Goal: Task Accomplishment & Management: Complete application form

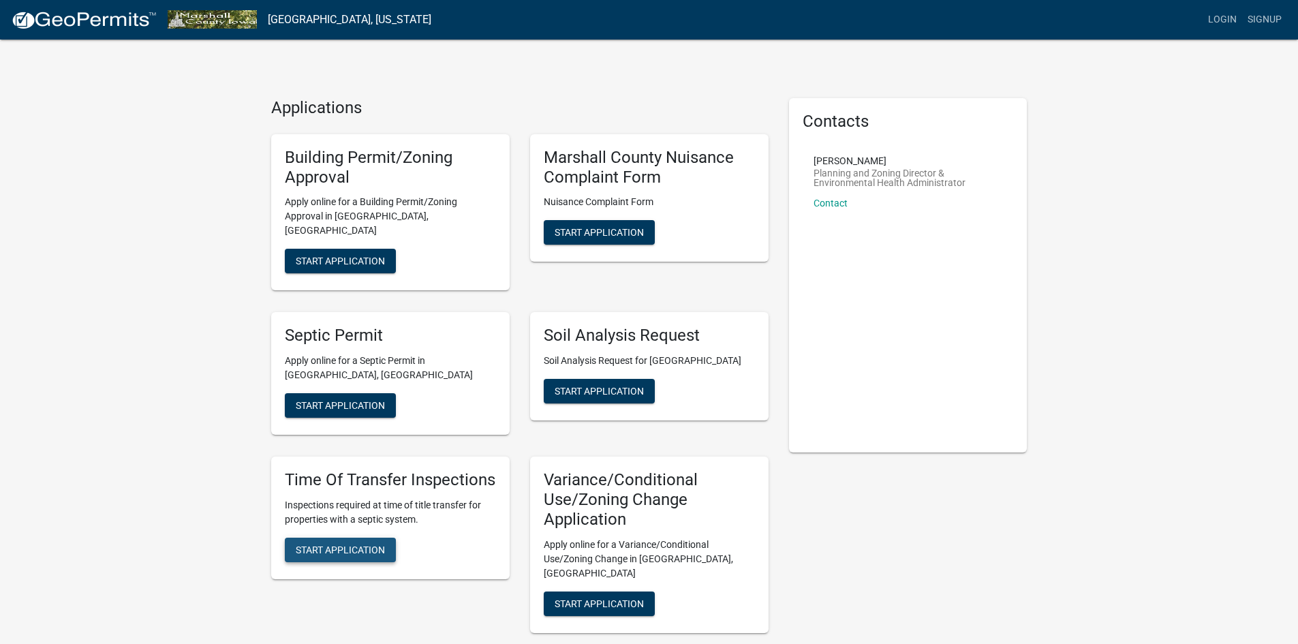
click at [314, 544] on span "Start Application" at bounding box center [340, 549] width 89 height 11
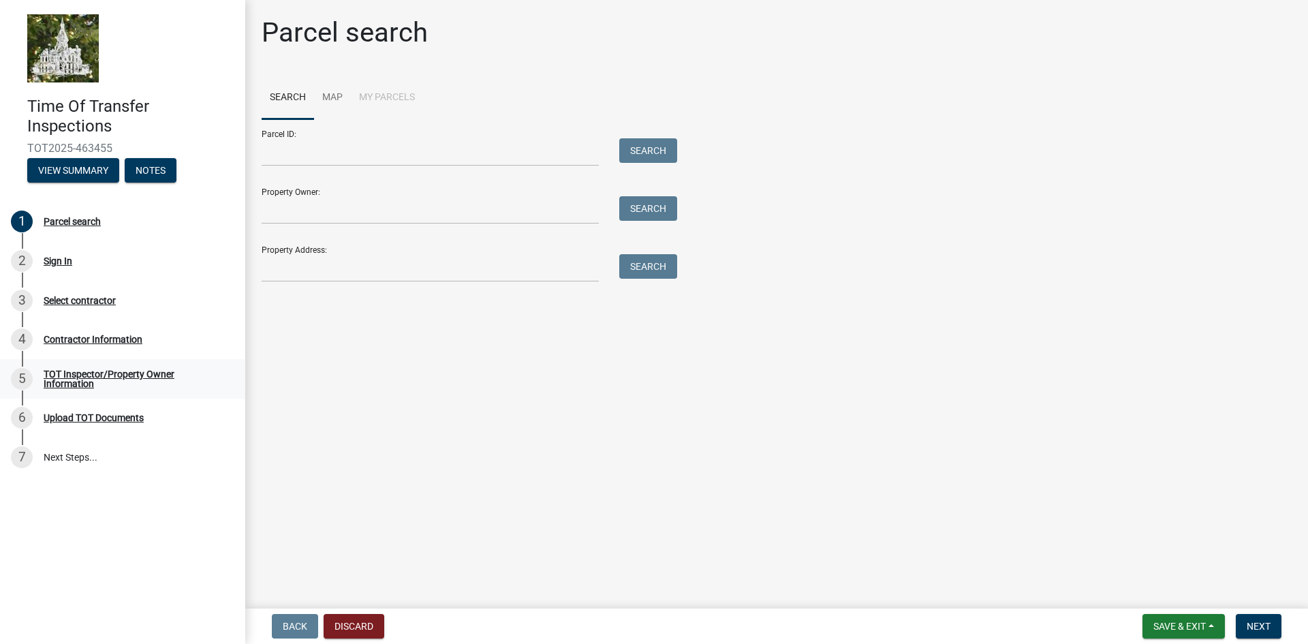
click at [114, 373] on div "TOT Inspector/Property Owner Information" at bounding box center [134, 378] width 180 height 19
click at [330, 93] on link "Map" at bounding box center [332, 98] width 37 height 44
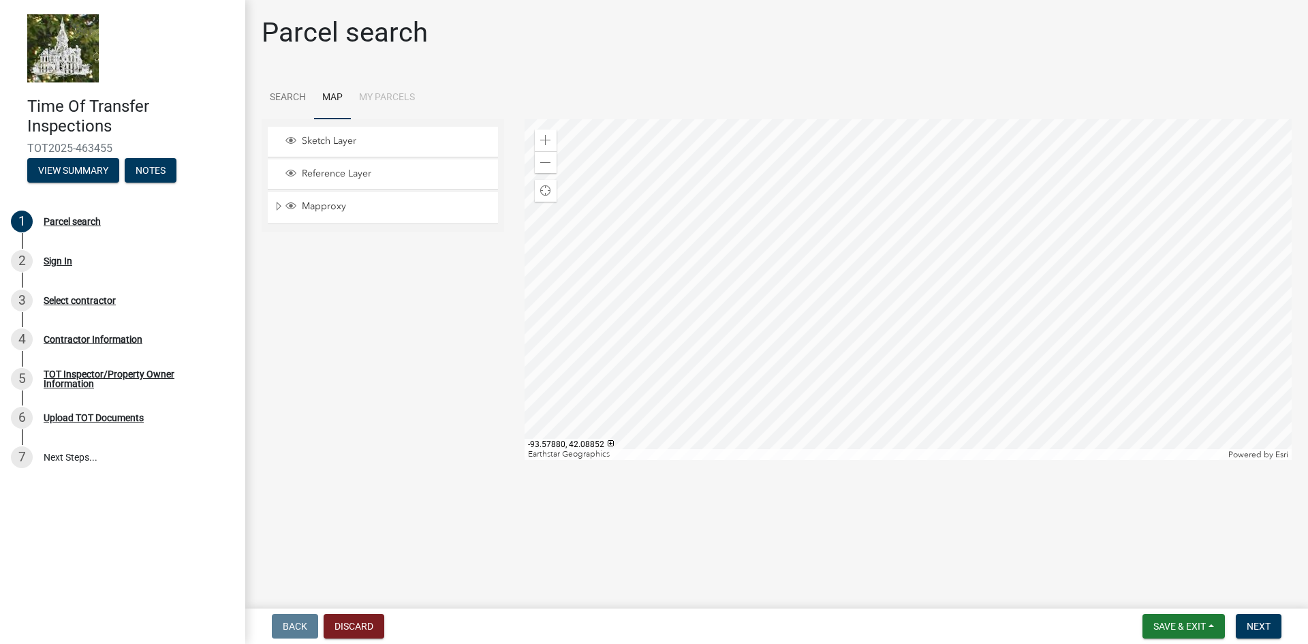
click at [393, 98] on li "My Parcels" at bounding box center [387, 98] width 72 height 44
click at [142, 375] on div "TOT Inspector/Property Owner Information" at bounding box center [134, 378] width 180 height 19
click at [346, 192] on div "Mapproxy" at bounding box center [383, 207] width 230 height 31
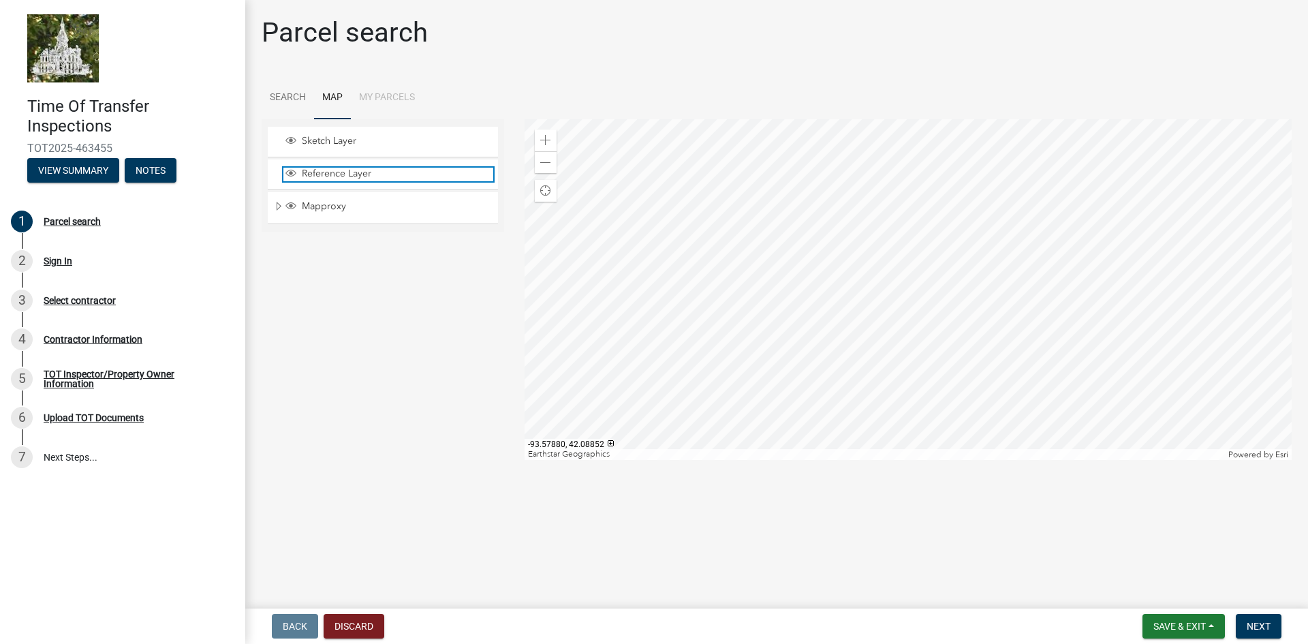
click at [336, 172] on span "Reference Layer" at bounding box center [395, 174] width 195 height 12
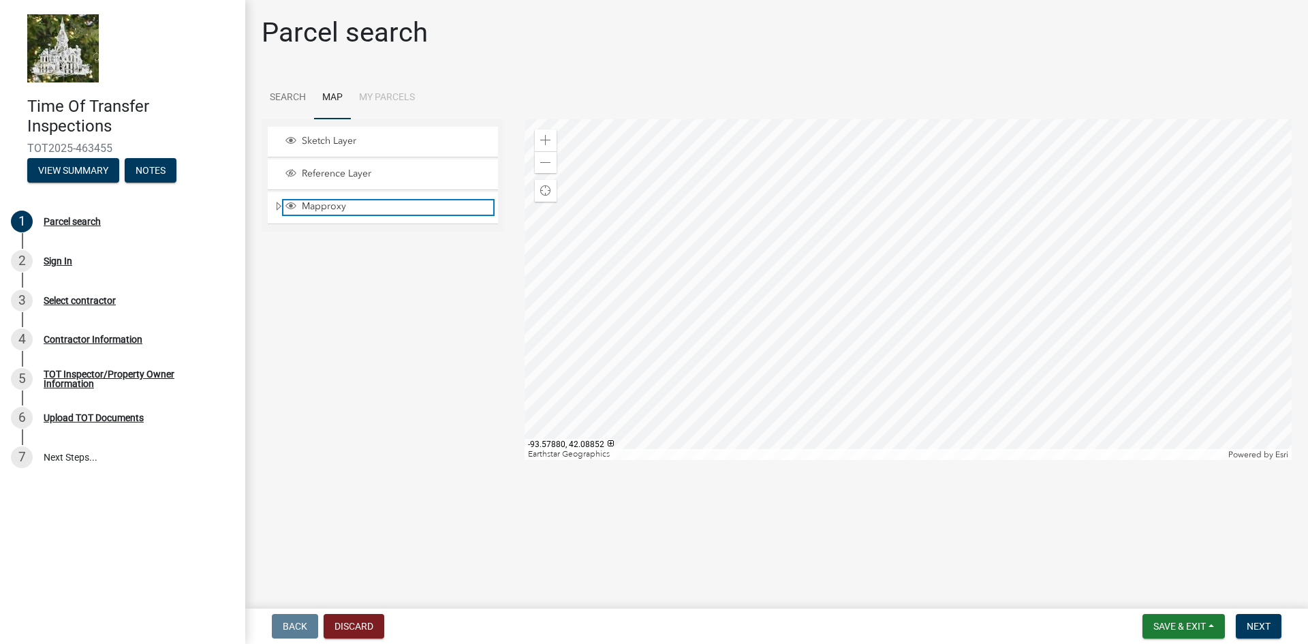
click at [319, 210] on span "Mapproxy" at bounding box center [395, 206] width 195 height 12
click at [896, 246] on div at bounding box center [909, 289] width 768 height 341
click at [899, 254] on div at bounding box center [909, 289] width 768 height 341
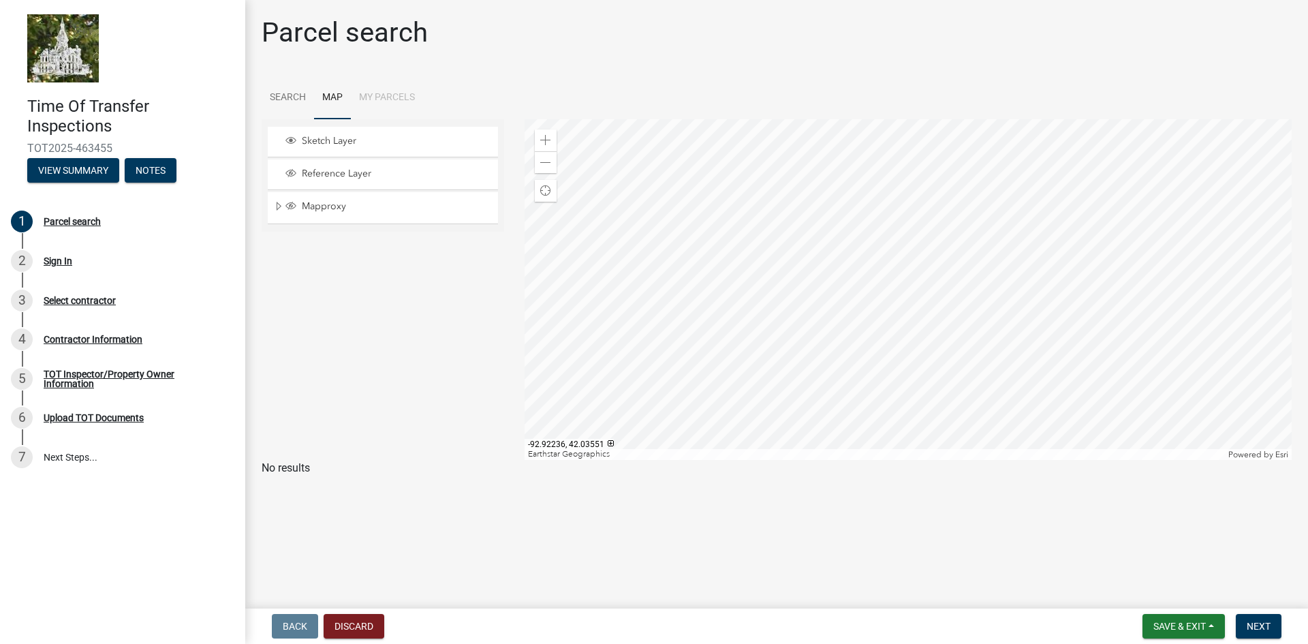
click at [899, 254] on div at bounding box center [909, 289] width 768 height 341
click at [905, 256] on div at bounding box center [909, 289] width 768 height 341
click at [878, 225] on div at bounding box center [909, 289] width 768 height 341
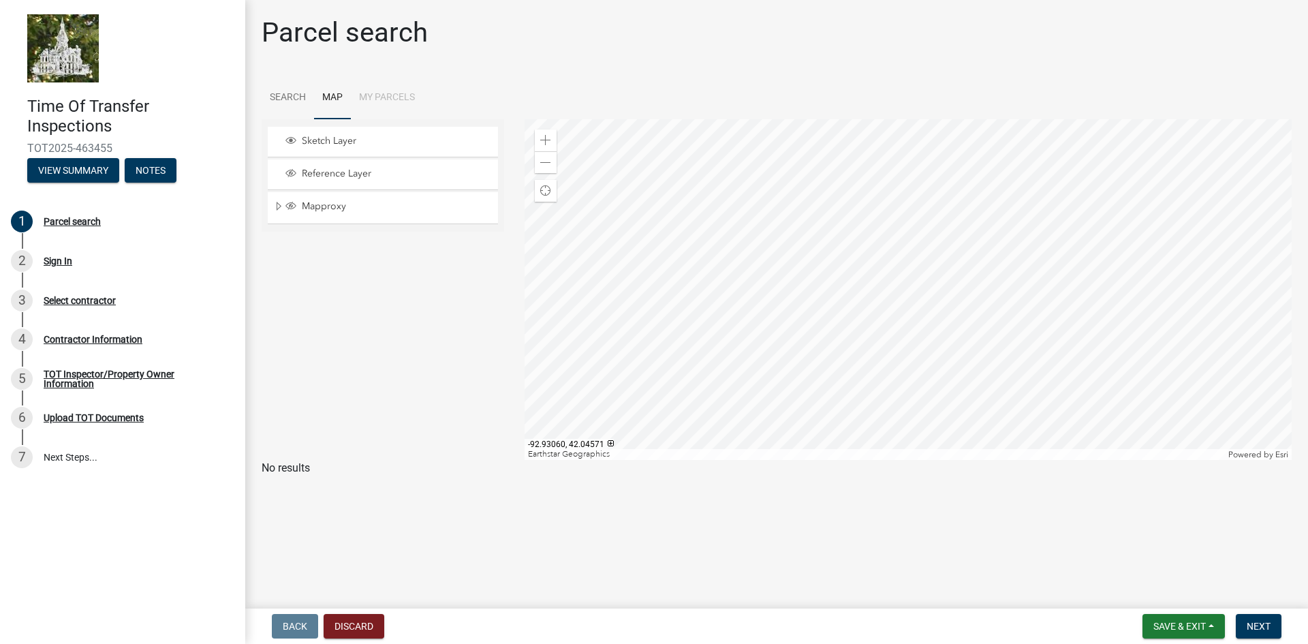
click at [878, 225] on div at bounding box center [909, 289] width 768 height 341
click at [820, 204] on div at bounding box center [909, 289] width 768 height 341
click at [839, 223] on div at bounding box center [909, 289] width 768 height 341
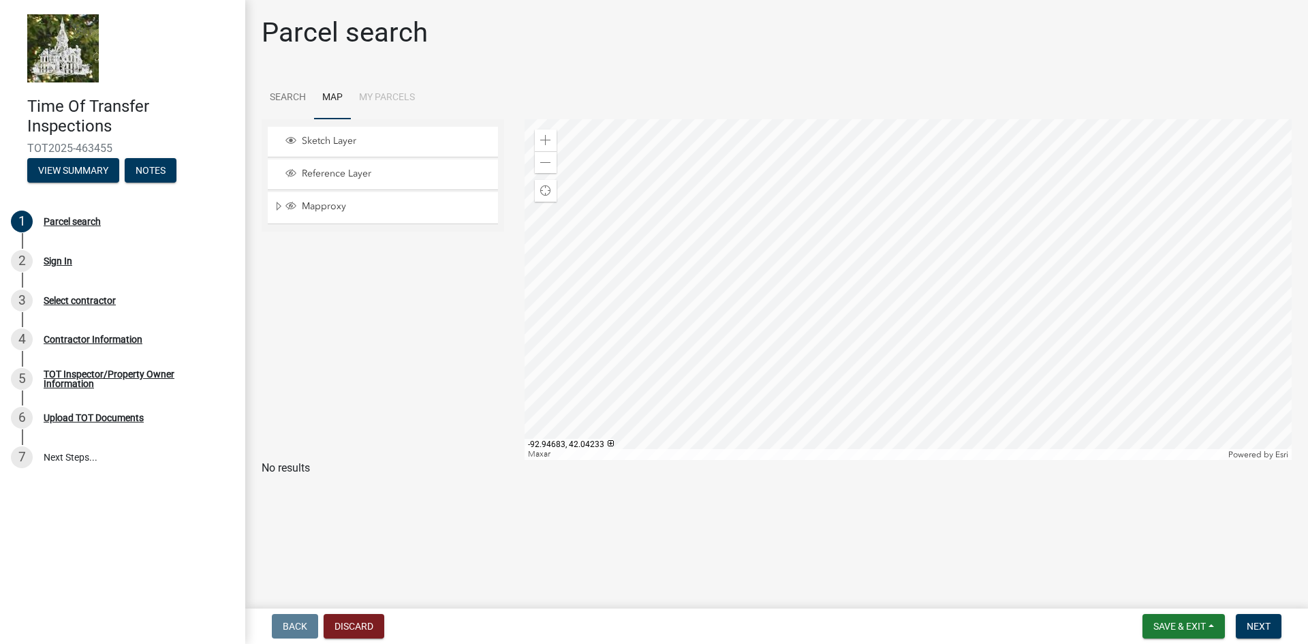
click at [788, 263] on div at bounding box center [909, 289] width 768 height 341
click at [794, 287] on div at bounding box center [909, 289] width 768 height 341
click at [764, 316] on div at bounding box center [909, 289] width 768 height 341
click at [942, 308] on div at bounding box center [909, 289] width 768 height 341
click at [690, 311] on div at bounding box center [909, 289] width 768 height 341
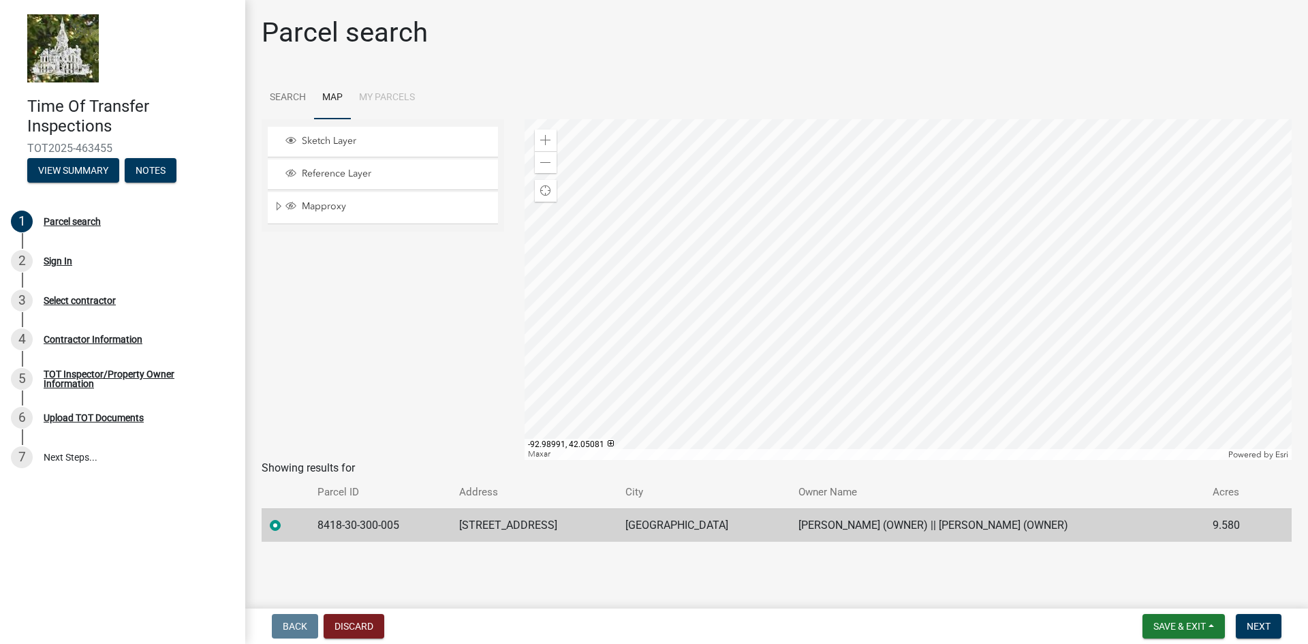
click at [696, 300] on div at bounding box center [909, 289] width 768 height 341
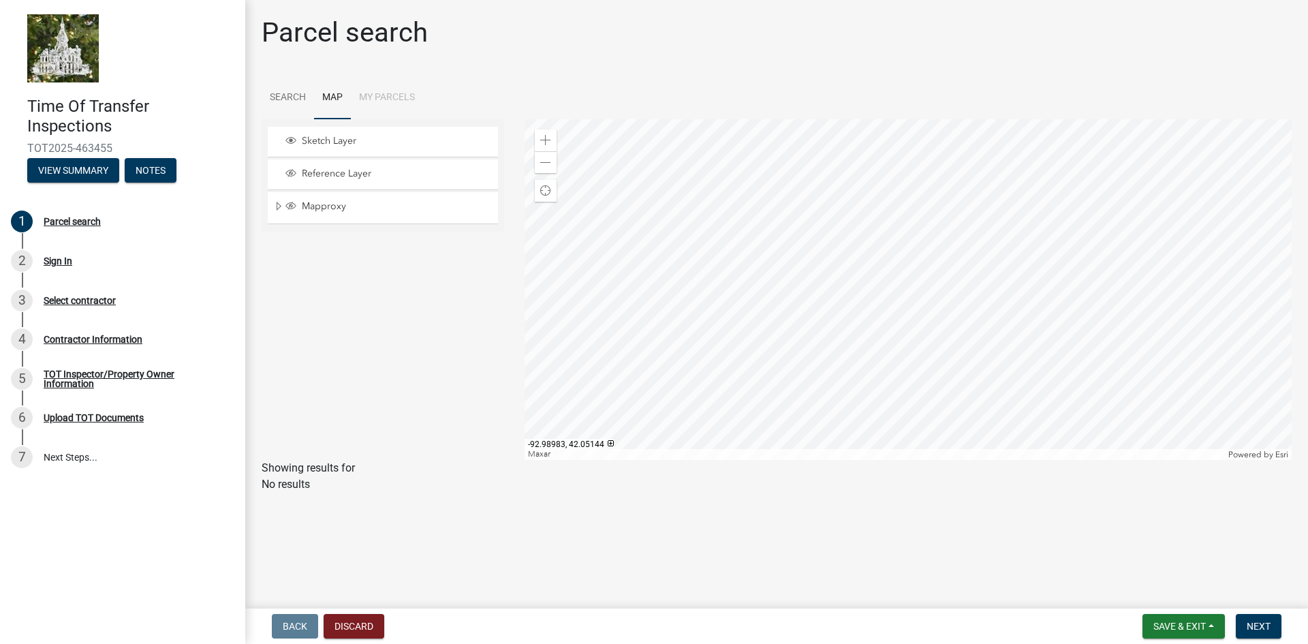
click at [697, 294] on div at bounding box center [909, 289] width 768 height 341
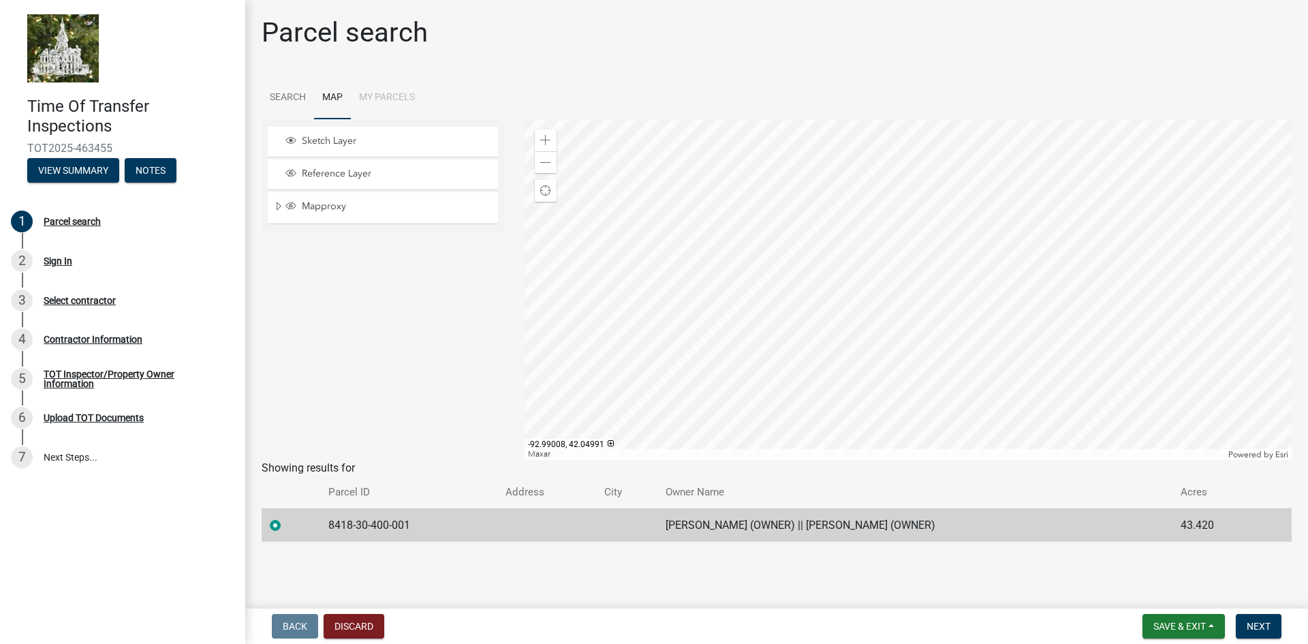
click at [695, 310] on div at bounding box center [909, 289] width 768 height 341
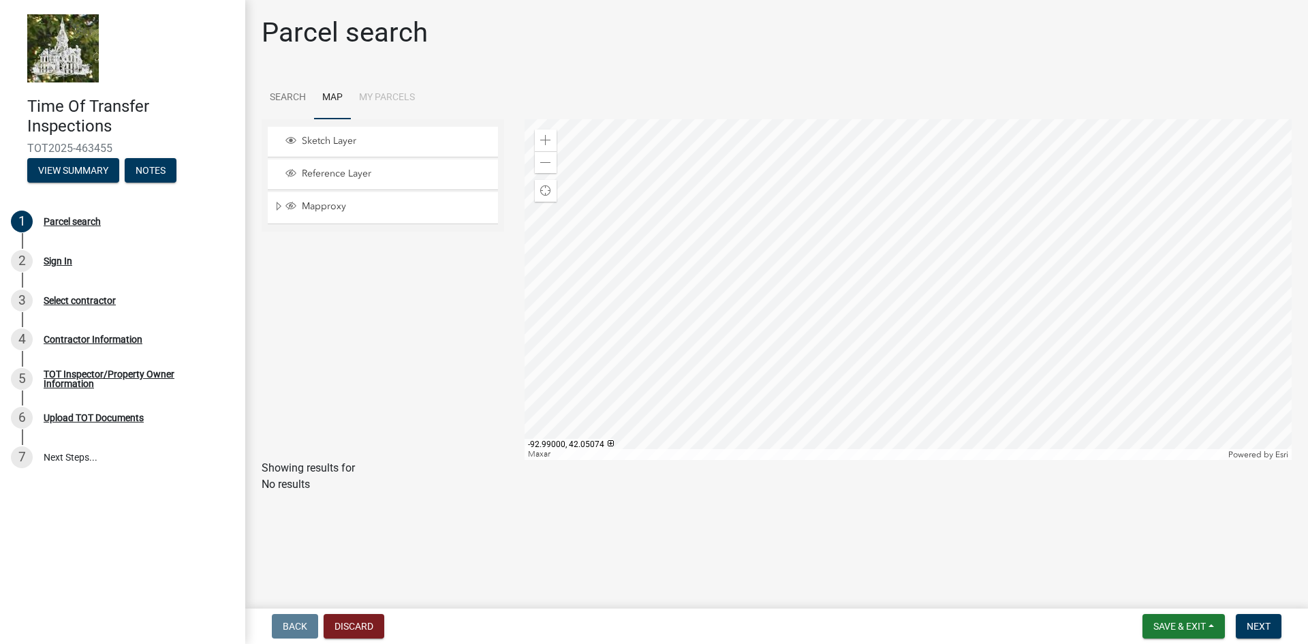
click at [696, 301] on div at bounding box center [909, 289] width 768 height 341
click at [696, 296] on div at bounding box center [909, 289] width 768 height 341
click at [716, 294] on div at bounding box center [909, 289] width 768 height 341
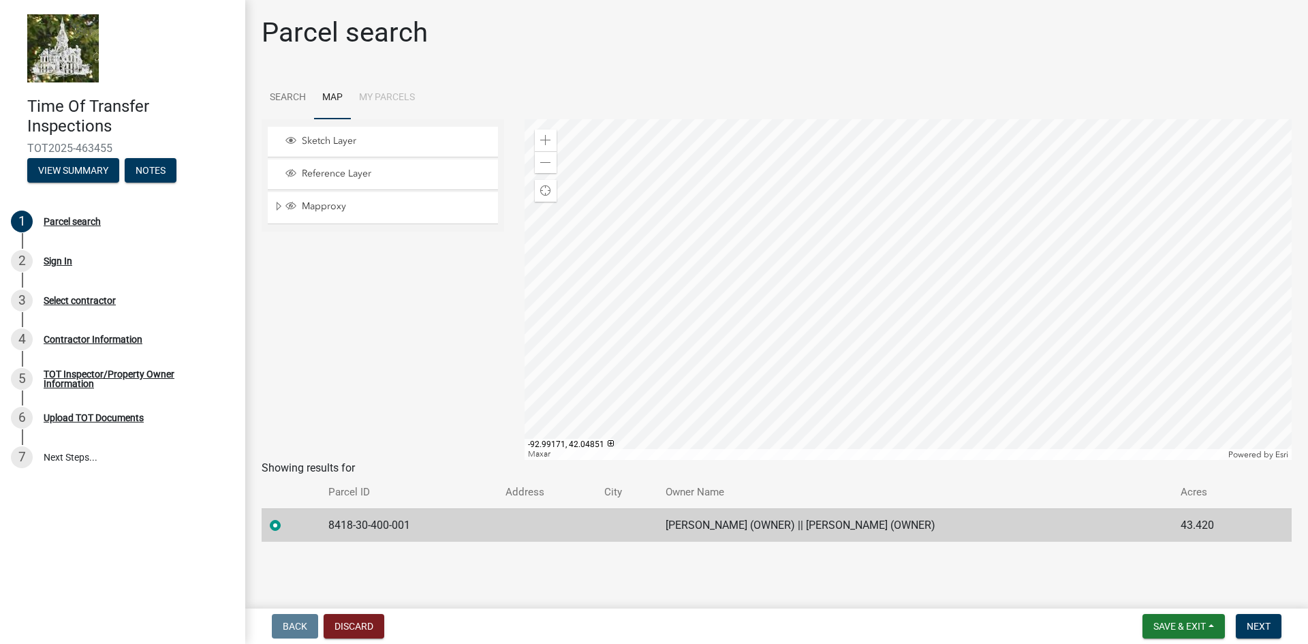
click at [682, 325] on div at bounding box center [909, 289] width 768 height 341
click at [682, 313] on div at bounding box center [909, 289] width 768 height 341
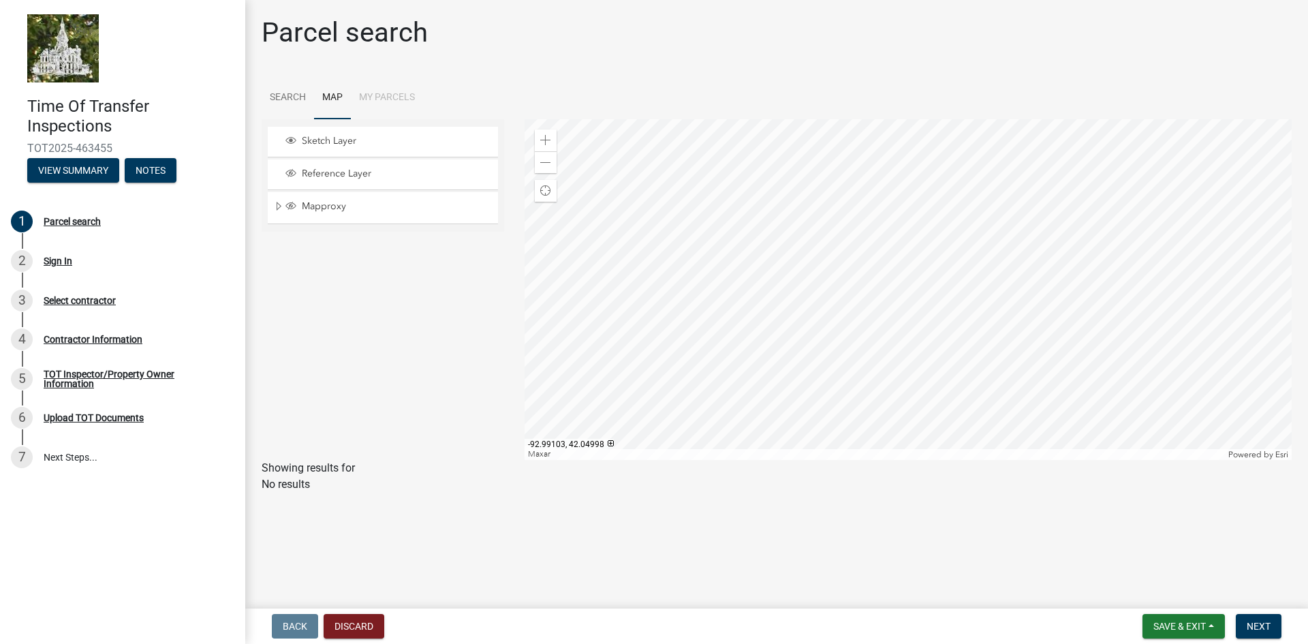
click at [687, 309] on div at bounding box center [909, 289] width 768 height 341
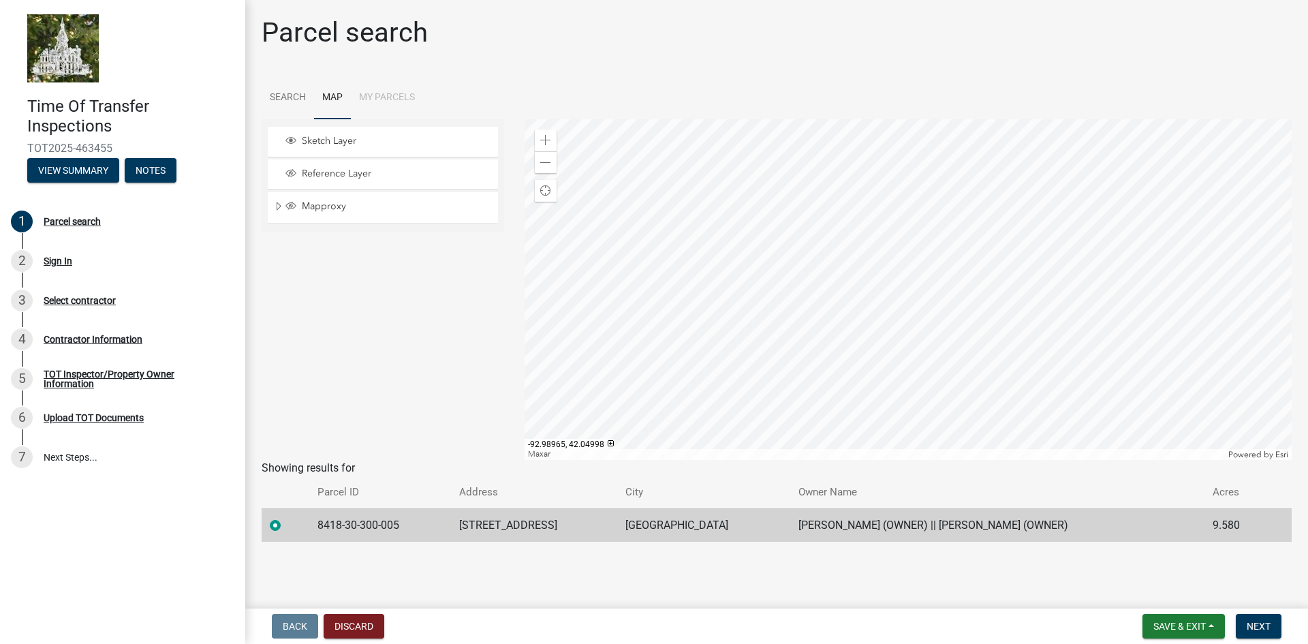
click at [698, 309] on div at bounding box center [909, 289] width 768 height 341
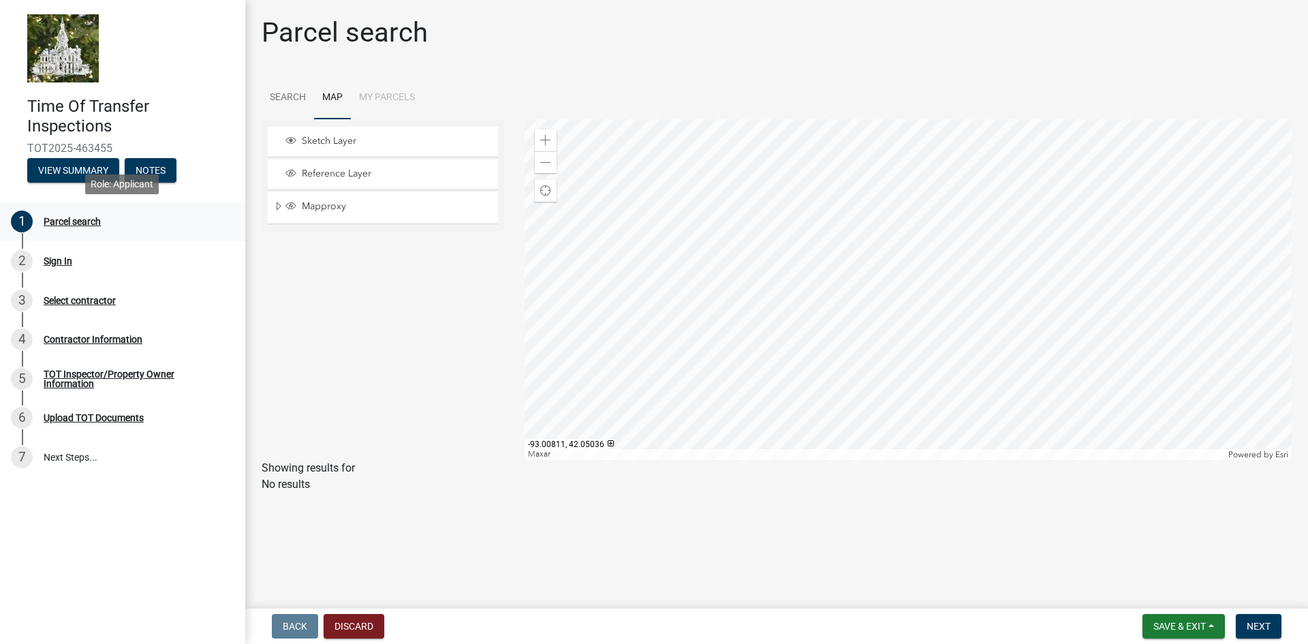
click at [65, 226] on div "Parcel search" at bounding box center [72, 222] width 57 height 10
click at [99, 166] on button "View Summary" at bounding box center [73, 170] width 92 height 25
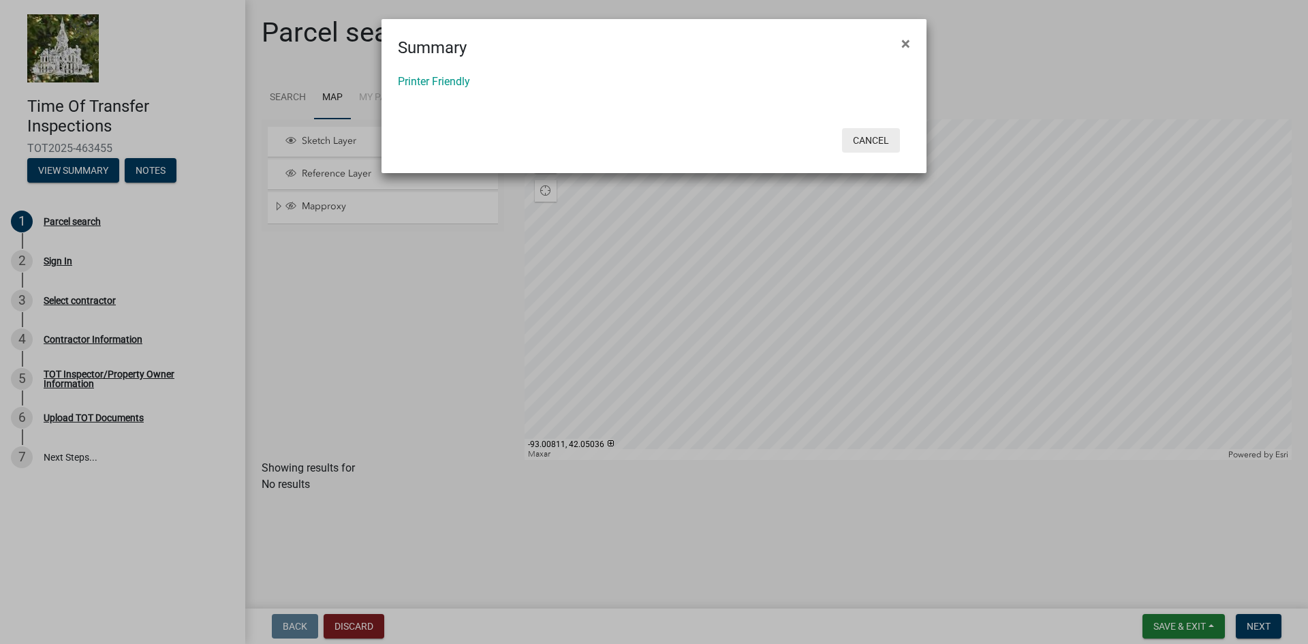
click at [867, 136] on button "Cancel" at bounding box center [871, 140] width 58 height 25
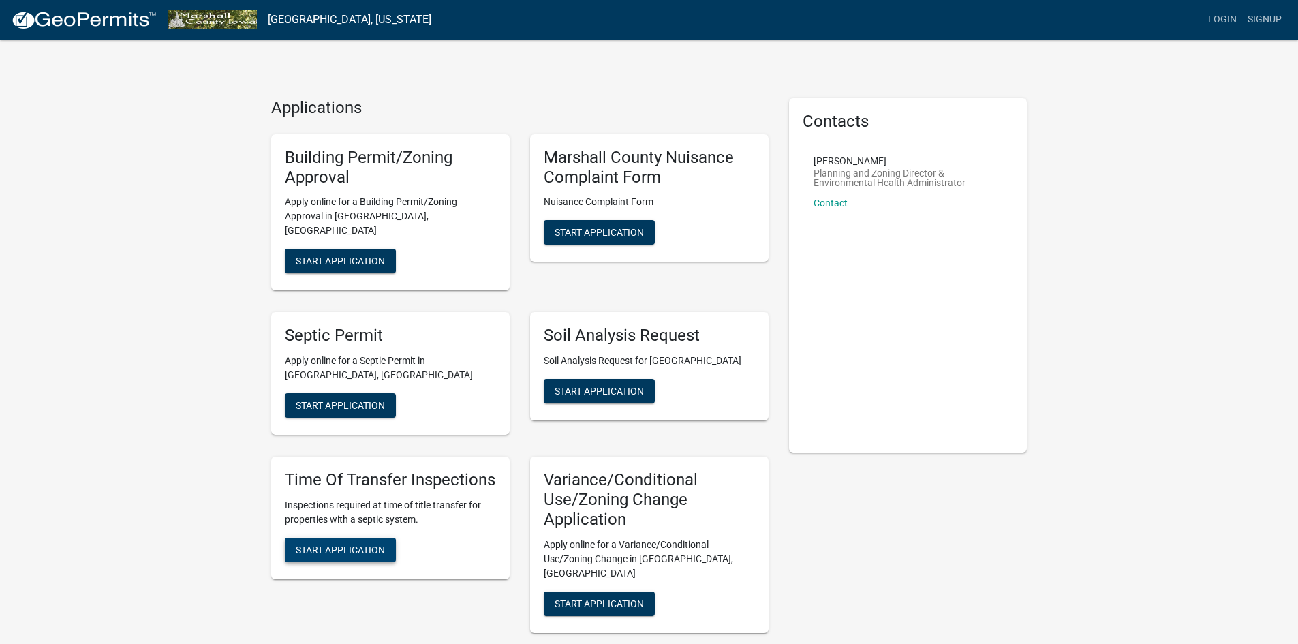
click at [360, 544] on span "Start Application" at bounding box center [340, 549] width 89 height 11
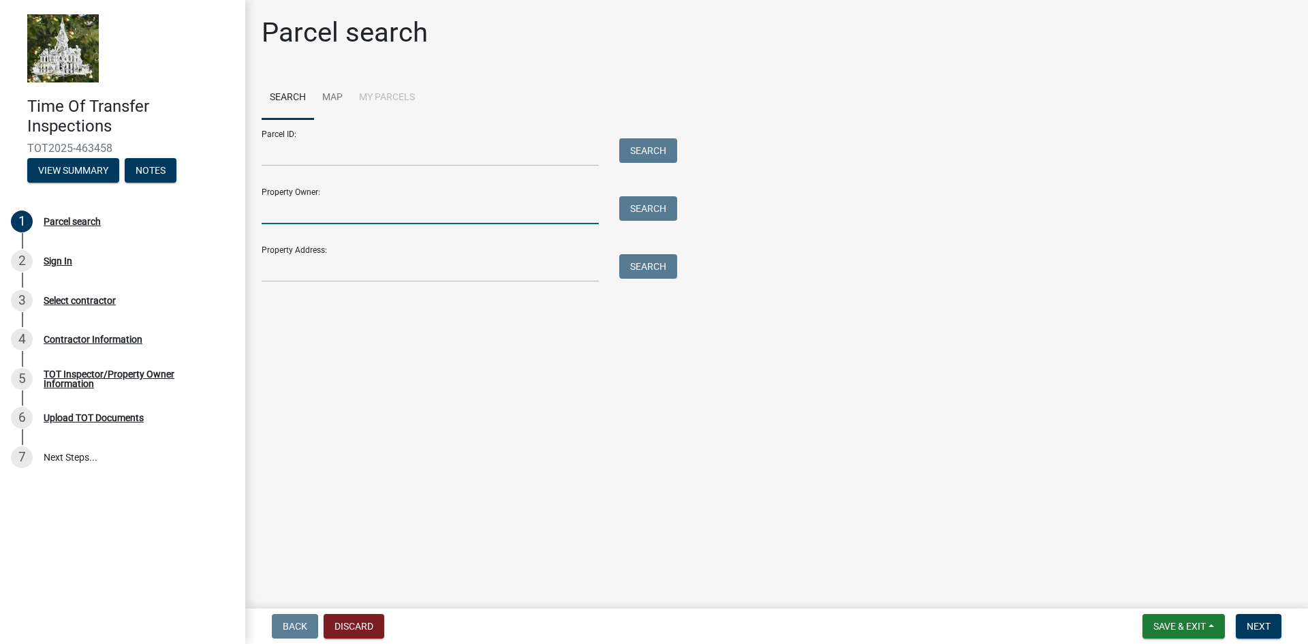
click at [290, 215] on input "Property Owner:" at bounding box center [430, 210] width 337 height 28
type input "[PERSON_NAME]"
click at [647, 209] on button "Search" at bounding box center [648, 208] width 58 height 25
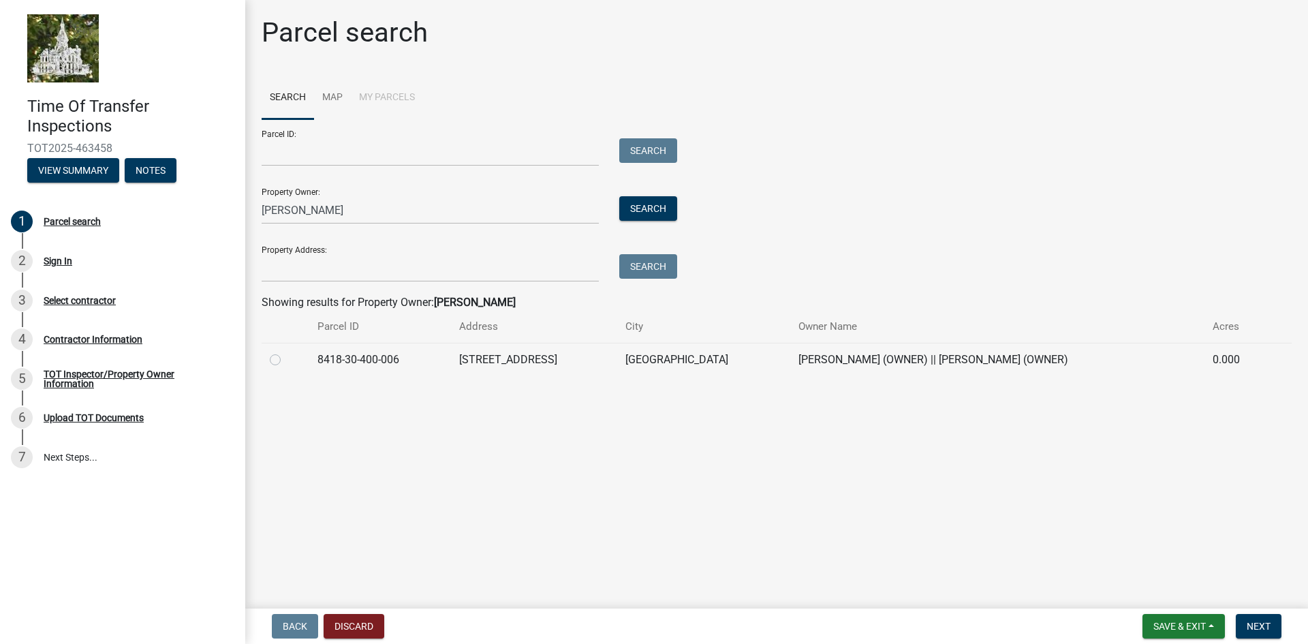
click at [286, 352] on label at bounding box center [286, 352] width 0 height 0
click at [286, 357] on input "radio" at bounding box center [290, 356] width 9 height 9
radio input "true"
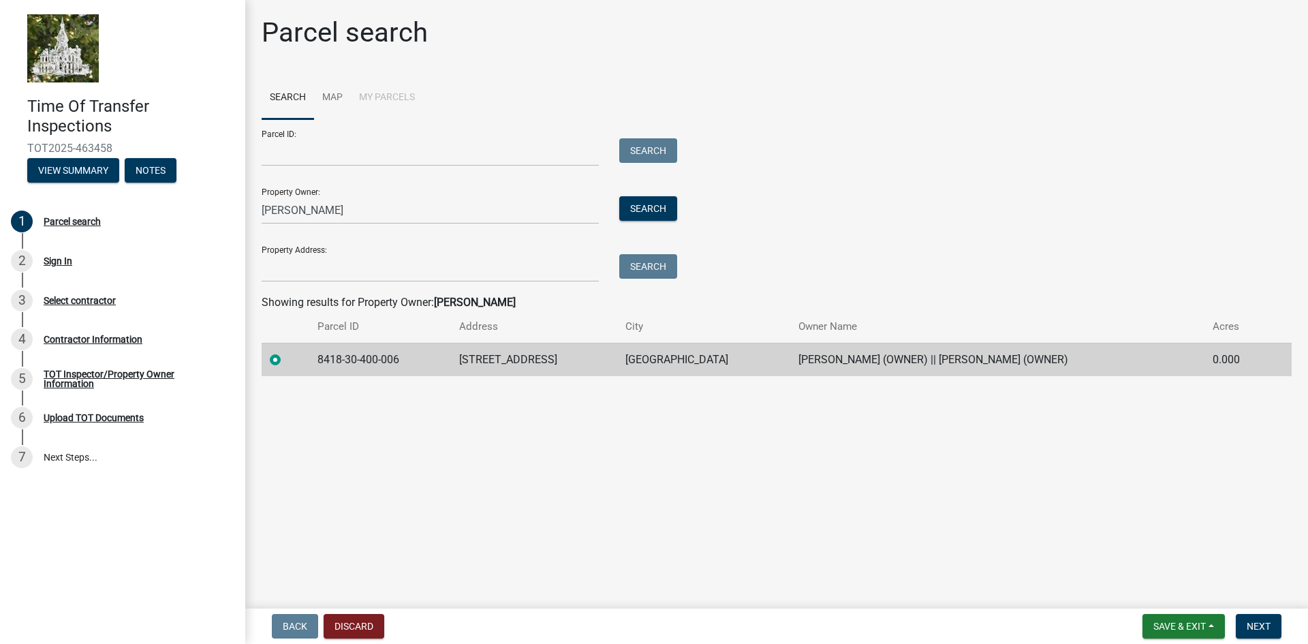
click at [397, 357] on td "8418-30-400-006" at bounding box center [380, 359] width 142 height 33
click at [327, 97] on link "Map" at bounding box center [332, 98] width 37 height 44
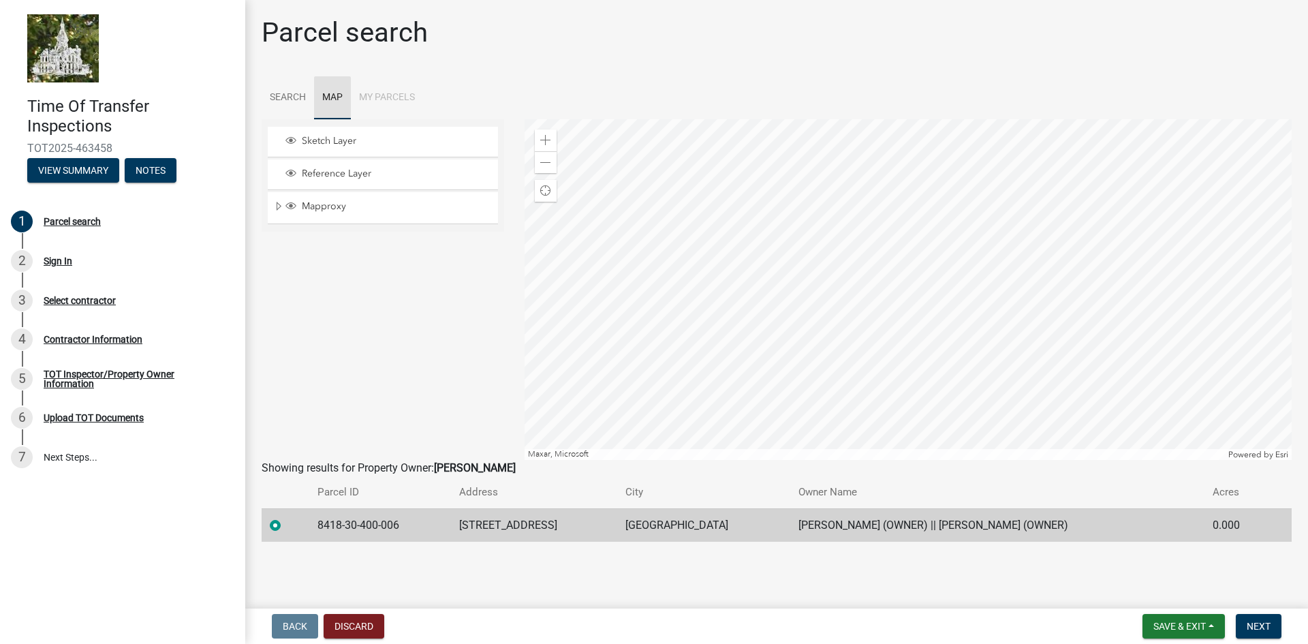
click at [327, 97] on link "Map" at bounding box center [332, 98] width 37 height 44
click at [330, 206] on span "Mapproxy" at bounding box center [395, 206] width 195 height 12
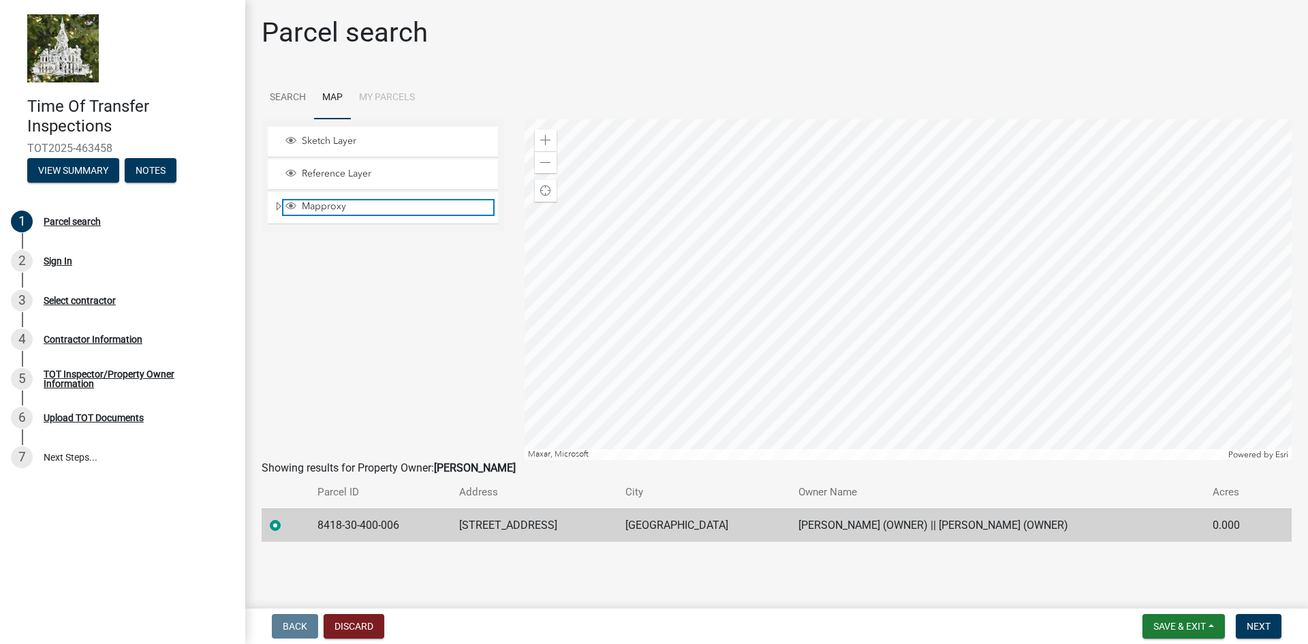
click at [330, 206] on span "Mapproxy" at bounding box center [395, 206] width 195 height 12
